Goal: Check status: Check status

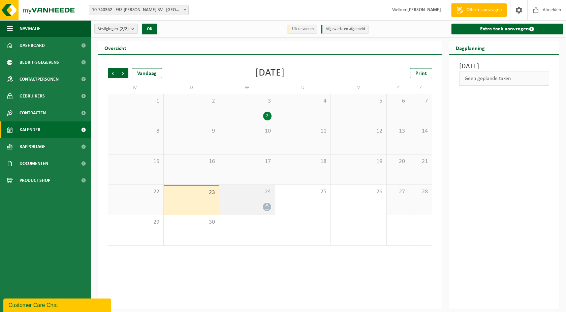
click at [253, 194] on span "24" at bounding box center [247, 191] width 49 height 7
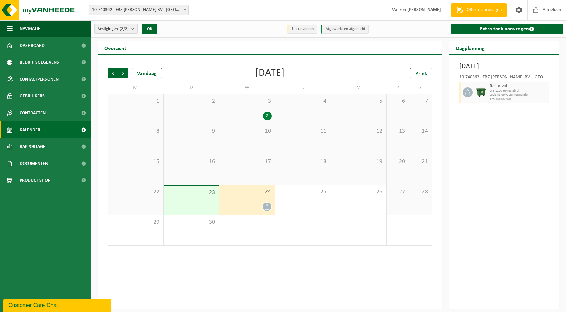
click at [245, 164] on span "17" at bounding box center [247, 161] width 49 height 7
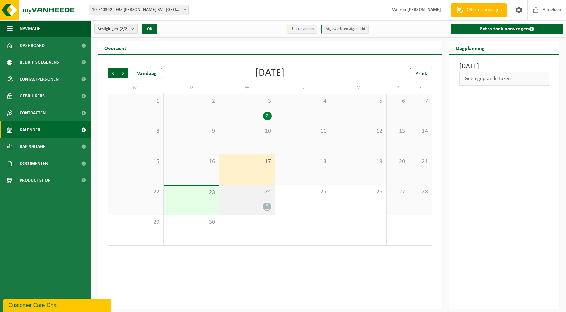
click at [246, 195] on div "24" at bounding box center [247, 200] width 56 height 30
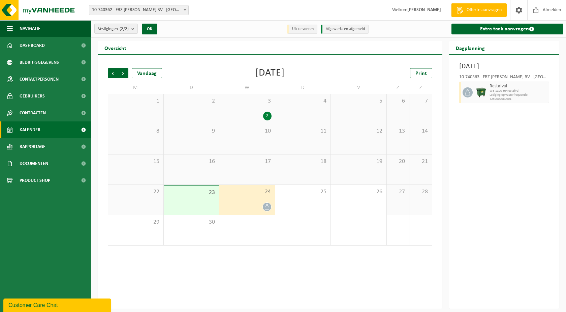
click at [541, 93] on span "WB-1100-HP restafval" at bounding box center [518, 91] width 58 height 4
click at [44, 127] on link "Kalender" at bounding box center [45, 129] width 91 height 17
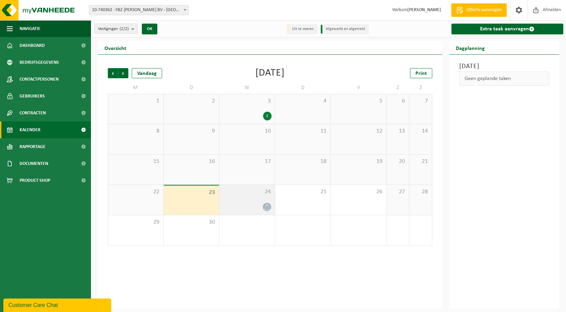
click at [246, 200] on div "24" at bounding box center [247, 200] width 56 height 30
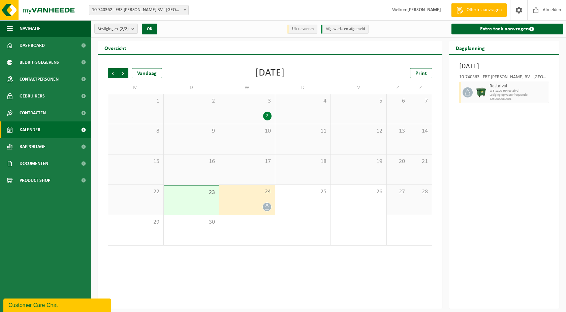
click at [545, 140] on div "[DATE] 10-740363 - FBZ [PERSON_NAME] BV - TORHOUT Restafval WB-1100-HP restafva…" at bounding box center [504, 182] width 110 height 254
